Goal: Obtain resource: Obtain resource

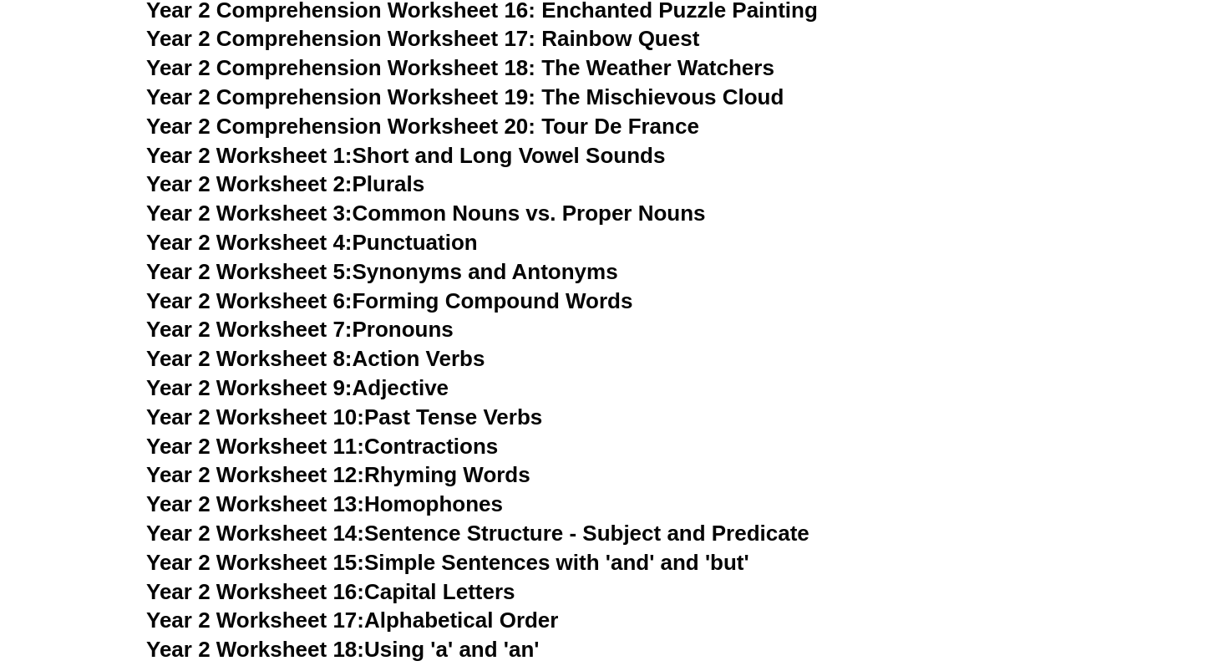
scroll to position [3974, 0]
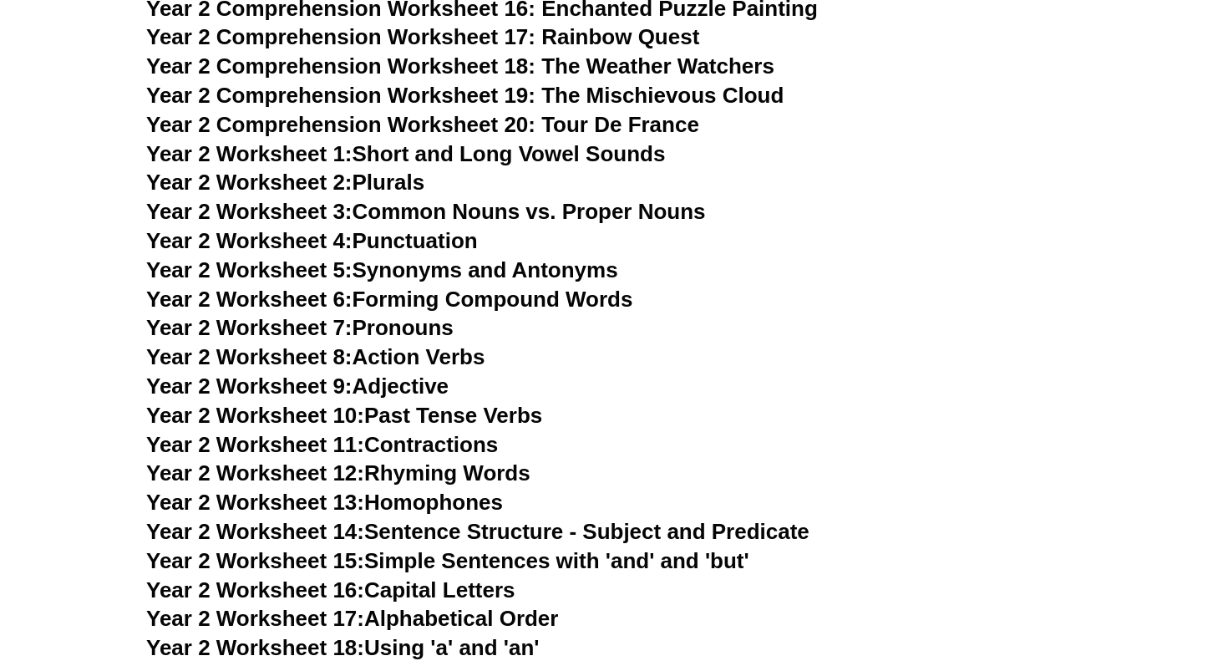
click at [403, 414] on link "Year 2 Worksheet 10: Past Tense Verbs" at bounding box center [344, 415] width 396 height 25
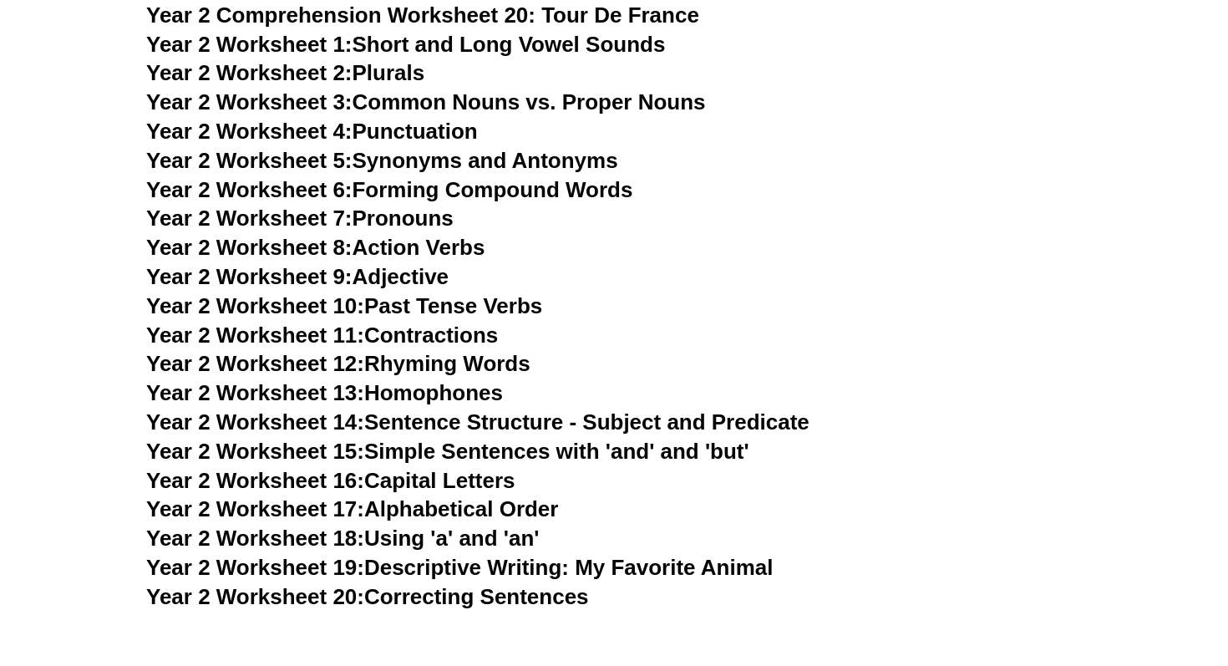
scroll to position [4088, 0]
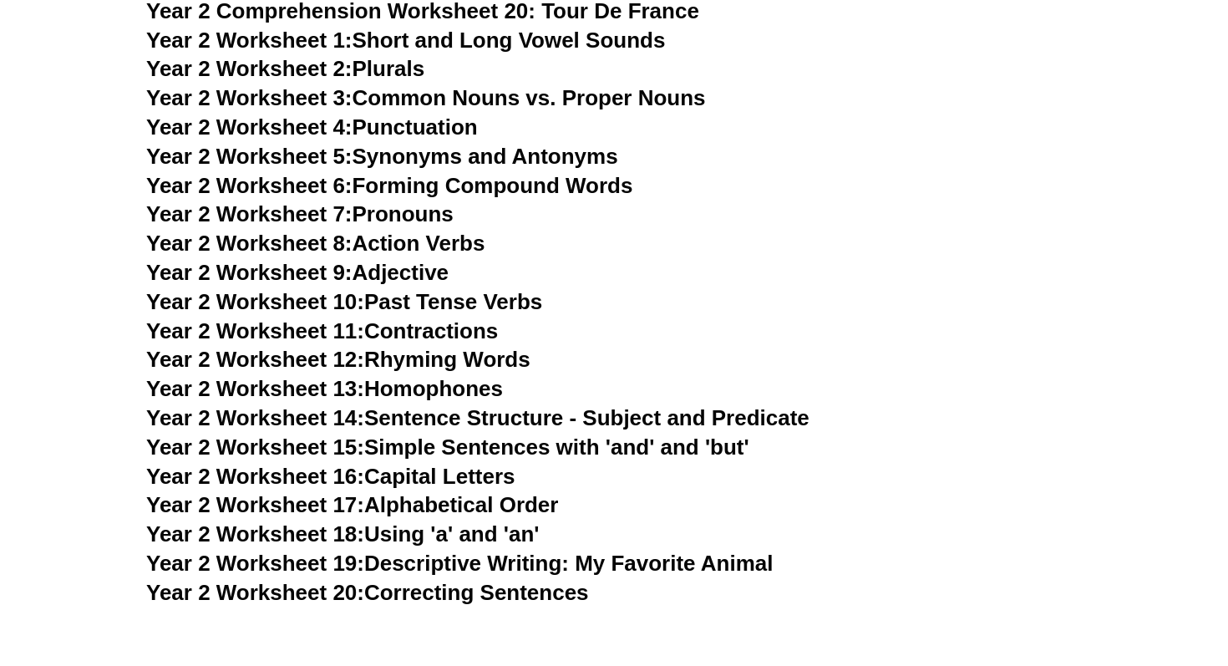
click at [454, 529] on link "Year 2 Worksheet 18: Using 'a' and 'an'" at bounding box center [342, 533] width 393 height 25
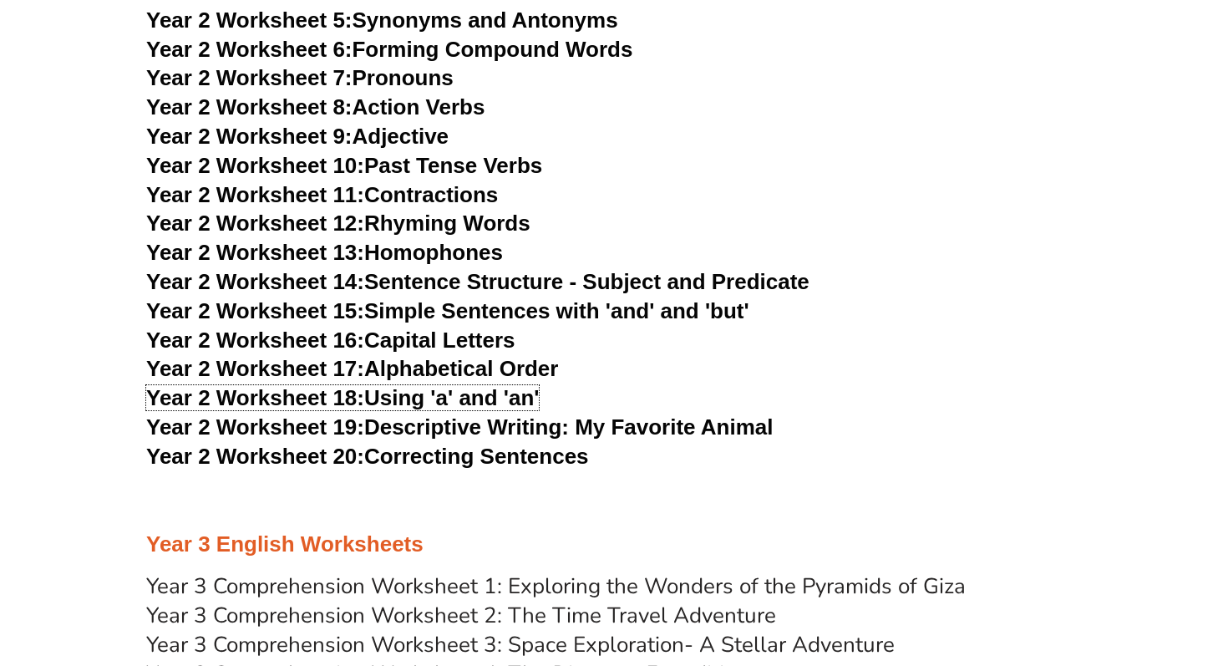
scroll to position [4240, 0]
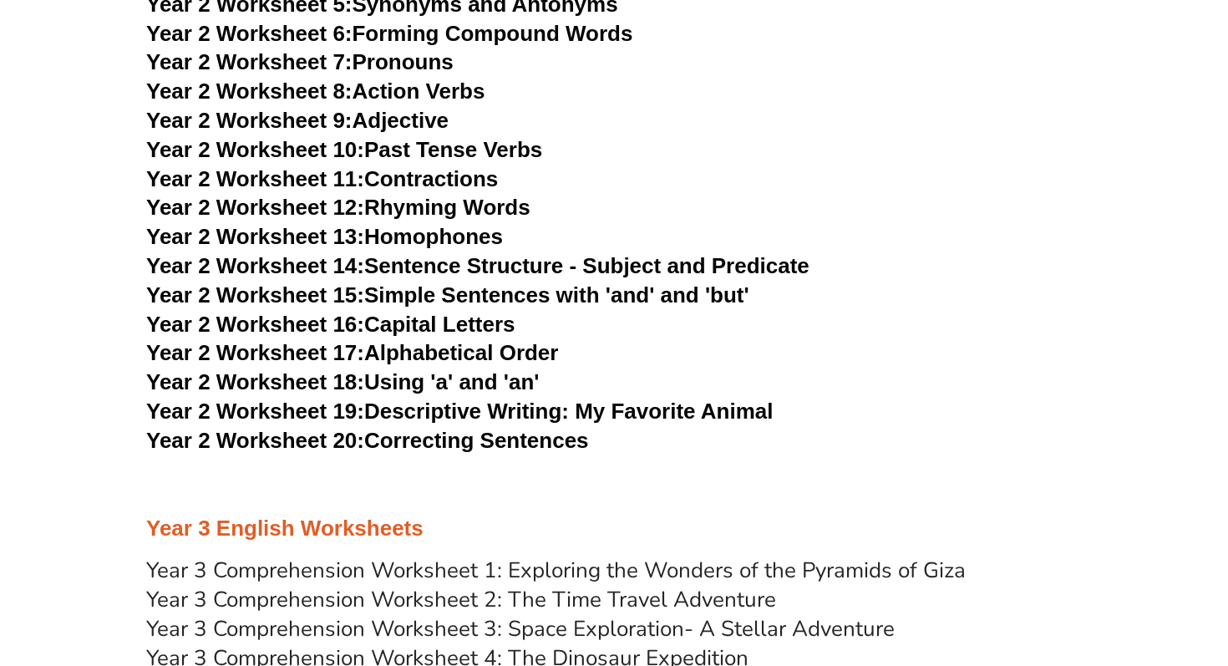
click at [439, 411] on link "Year 2 Worksheet 19: Descriptive Writing: My Favorite Animal" at bounding box center [459, 411] width 627 height 25
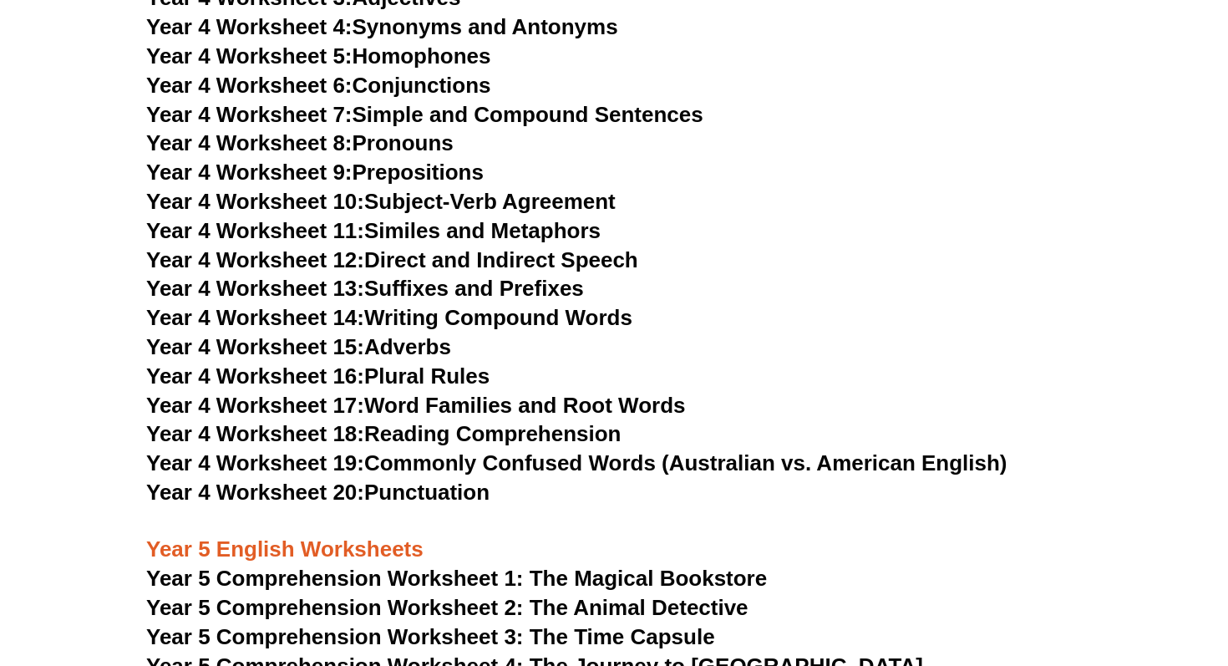
scroll to position [6752, 0]
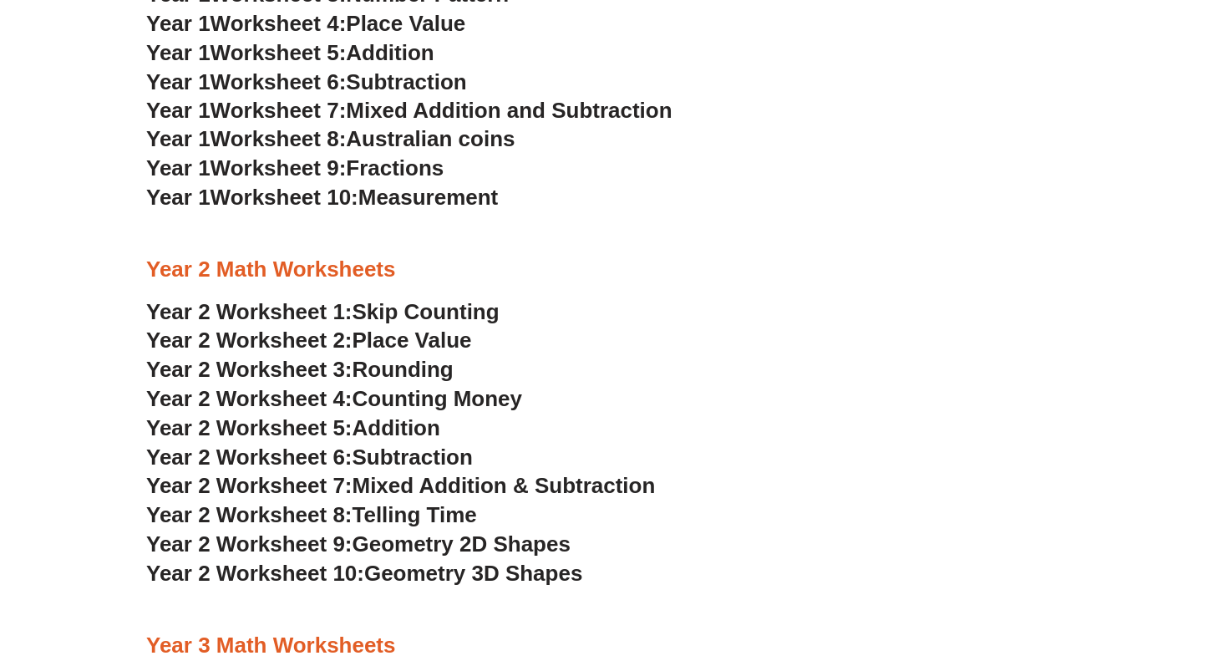
scroll to position [1514, 0]
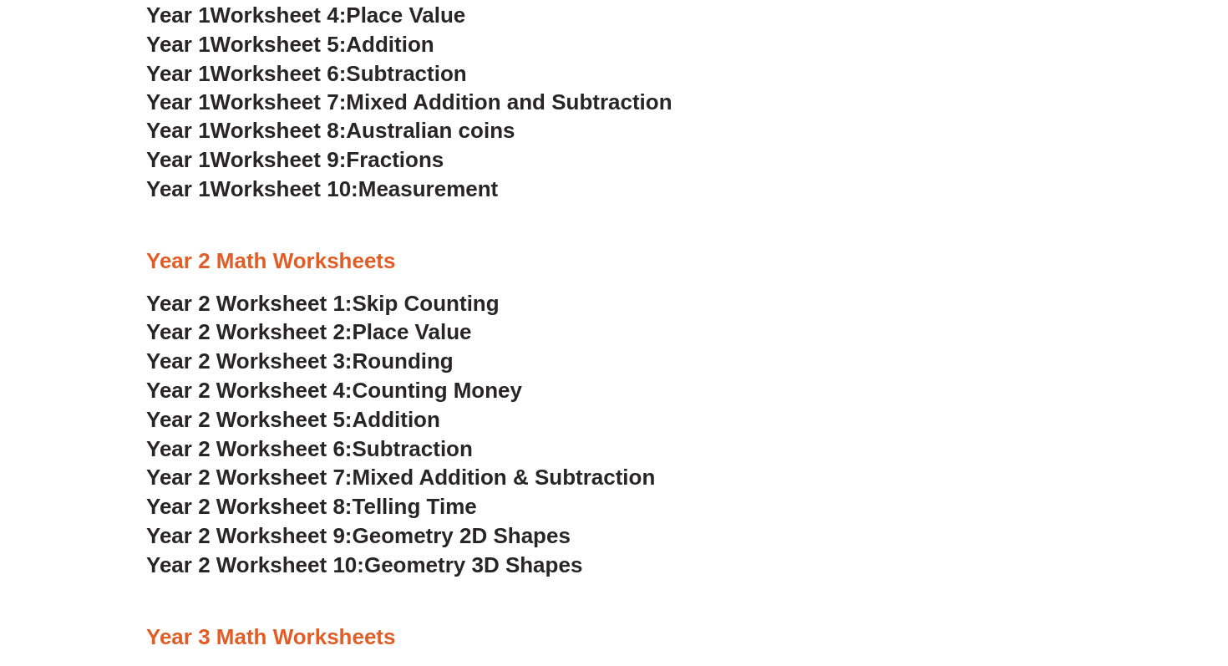
click at [460, 302] on span "Skip Counting" at bounding box center [426, 303] width 147 height 25
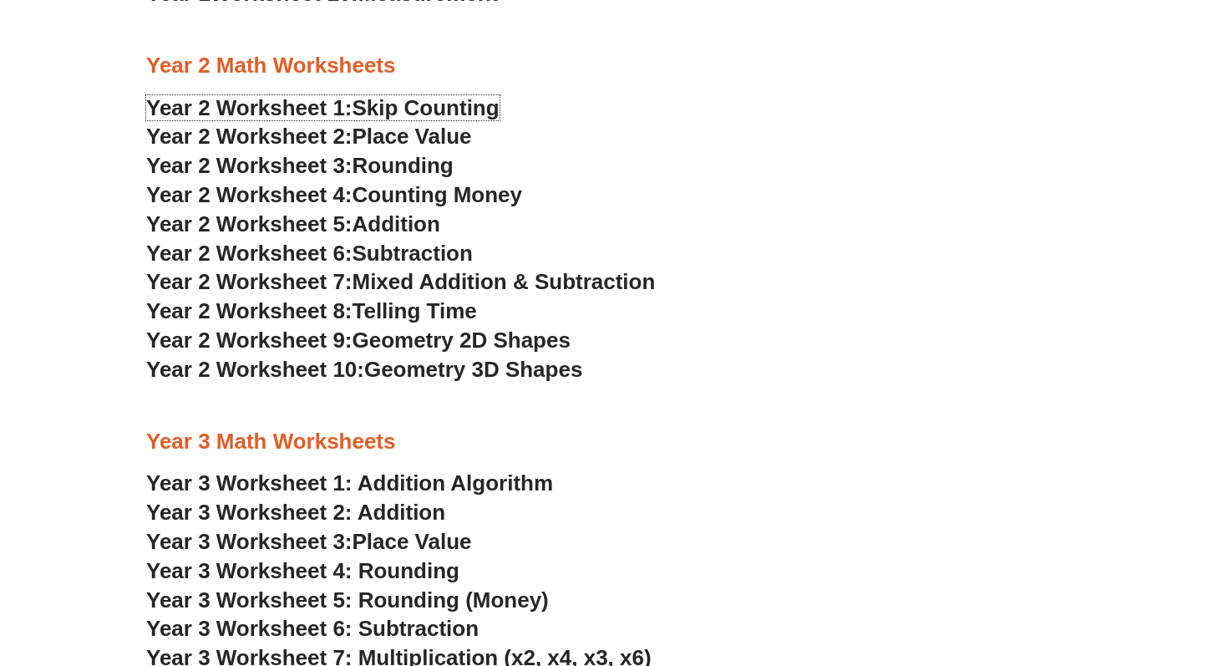
scroll to position [1716, 0]
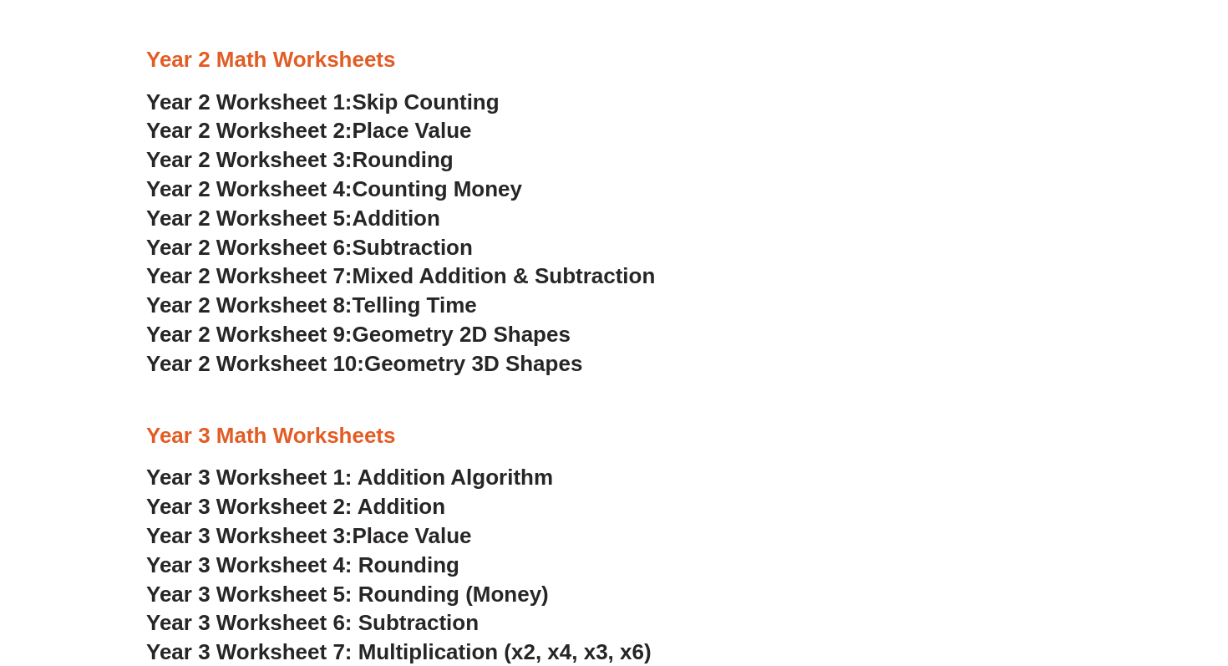
click at [450, 335] on span "Geometry 2D Shapes" at bounding box center [462, 334] width 218 height 25
click at [461, 369] on span "Geometry 3D Shapes" at bounding box center [473, 363] width 218 height 25
